Goal: Check status: Check status

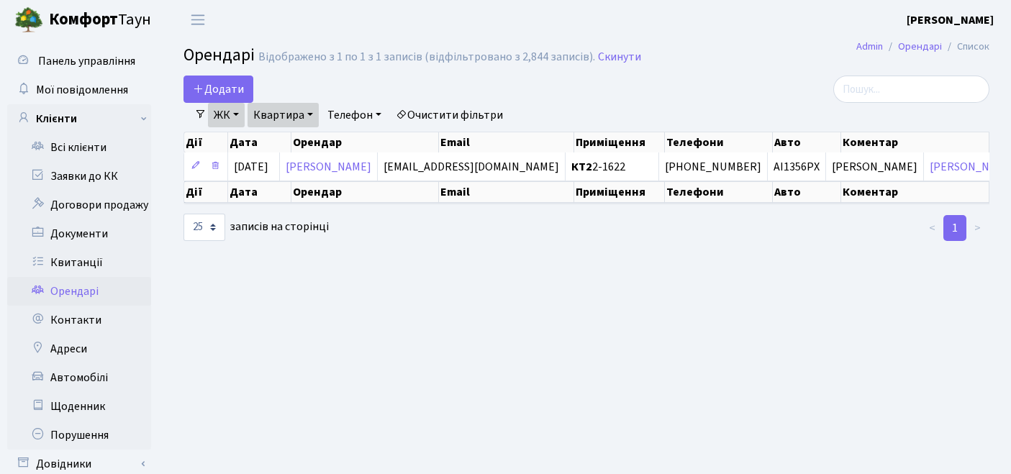
select select "25"
click at [88, 260] on link "Квитанції" at bounding box center [79, 262] width 144 height 29
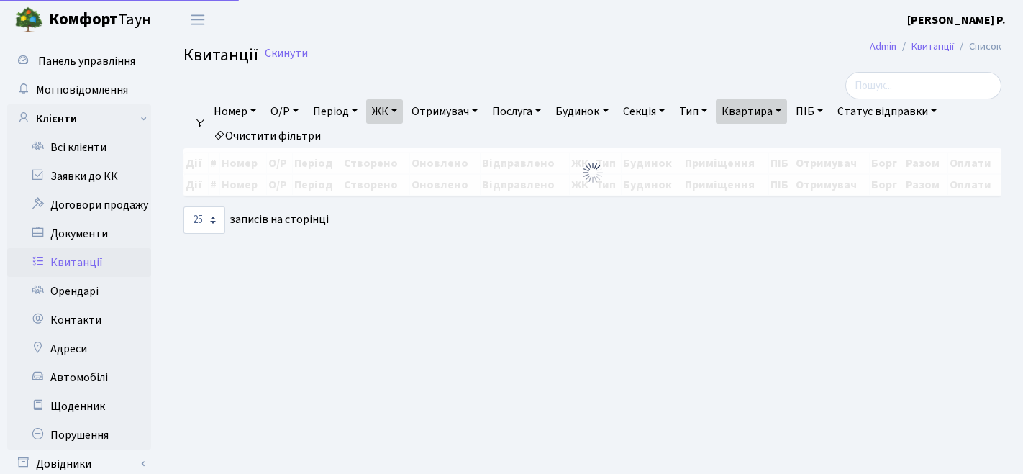
select select "25"
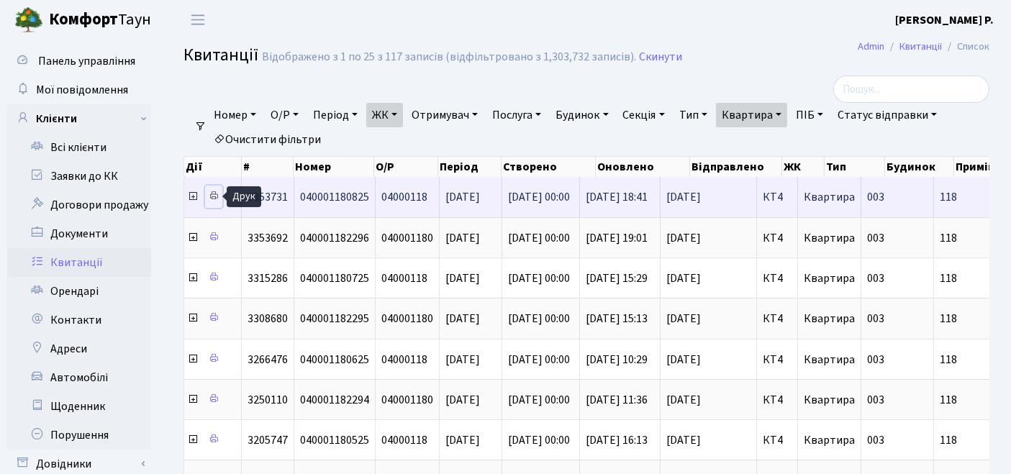
click at [211, 199] on icon at bounding box center [214, 196] width 10 height 10
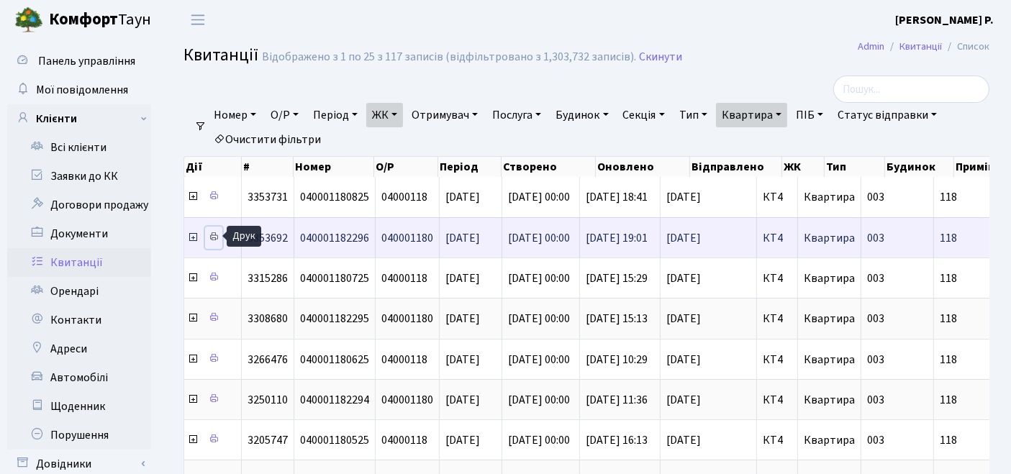
click at [207, 236] on link at bounding box center [213, 238] width 17 height 22
